Goal: Task Accomplishment & Management: Complete application form

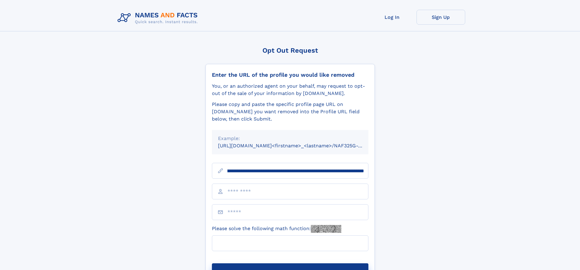
scroll to position [0, 68]
type input "**********"
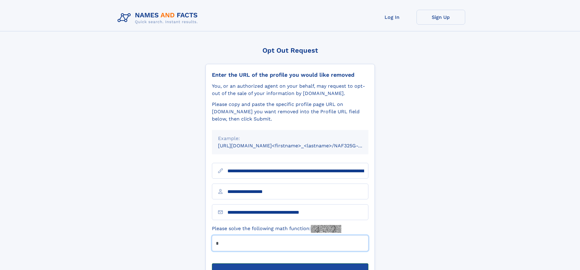
type input "*"
click at [290, 263] on button "Submit Opt Out Request" at bounding box center [290, 272] width 156 height 19
